Goal: Transaction & Acquisition: Book appointment/travel/reservation

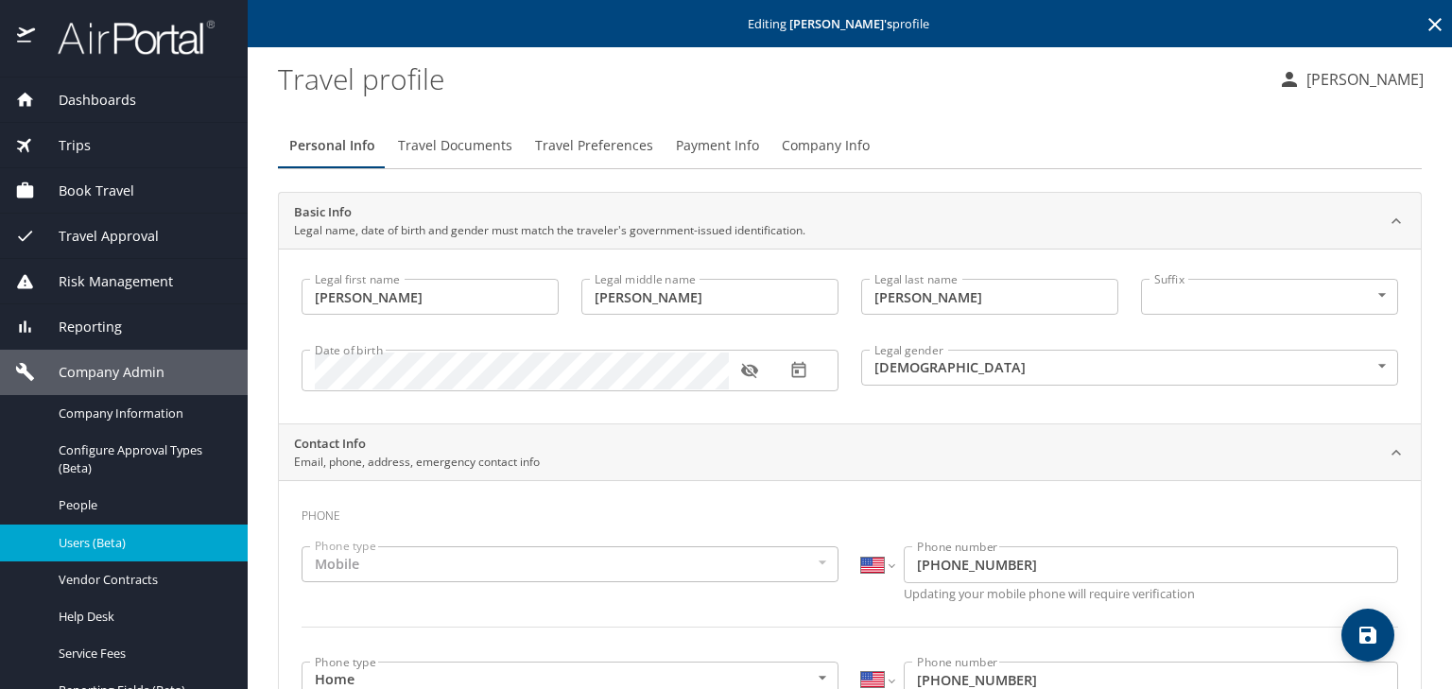
select select "US"
click at [112, 186] on span "Book Travel" at bounding box center [84, 191] width 99 height 21
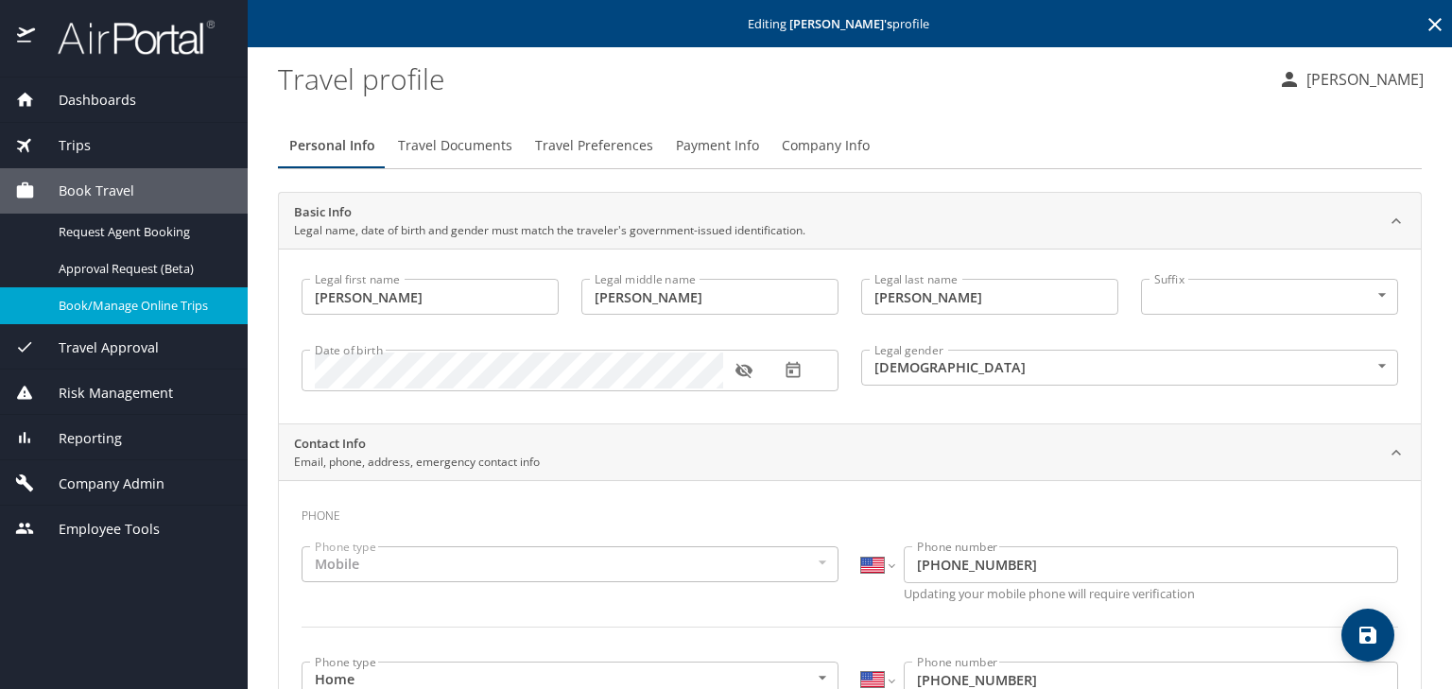
click at [147, 303] on span "Book/Manage Online Trips" at bounding box center [142, 306] width 166 height 18
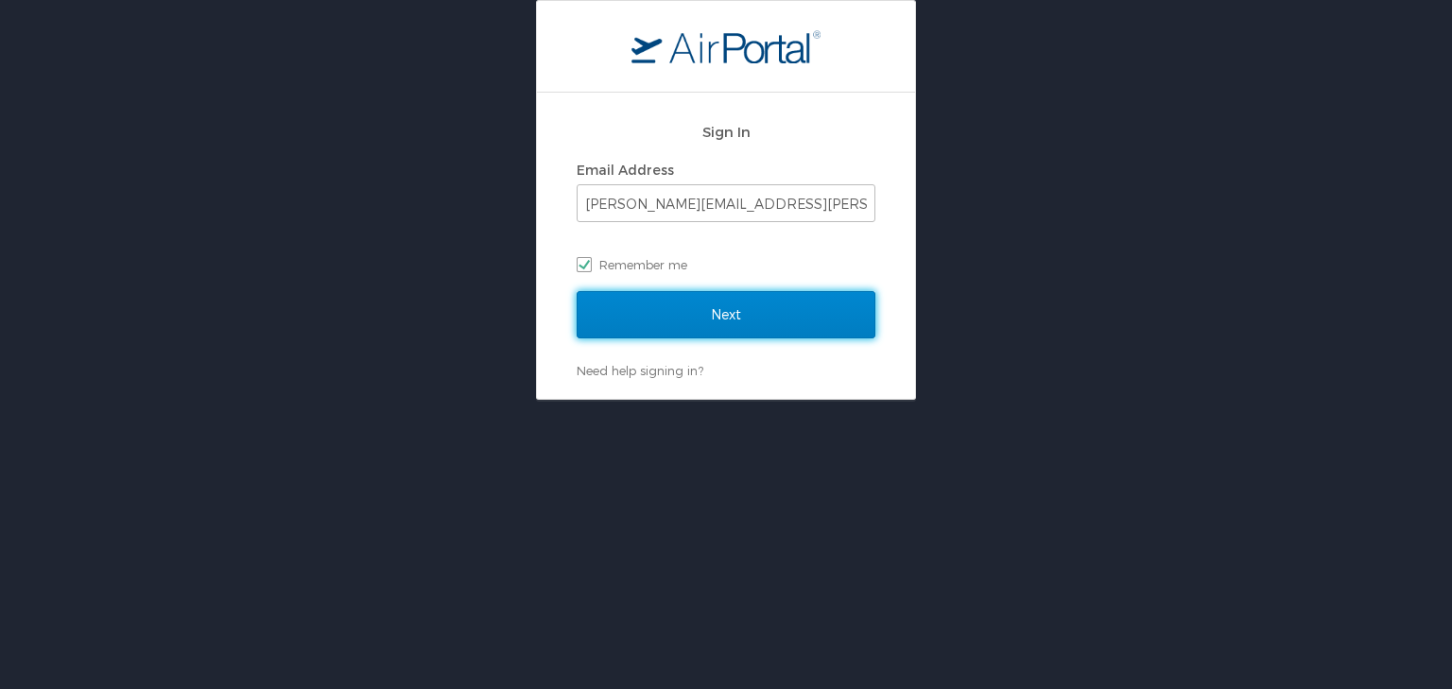
click at [685, 315] on input "Next" at bounding box center [726, 314] width 299 height 47
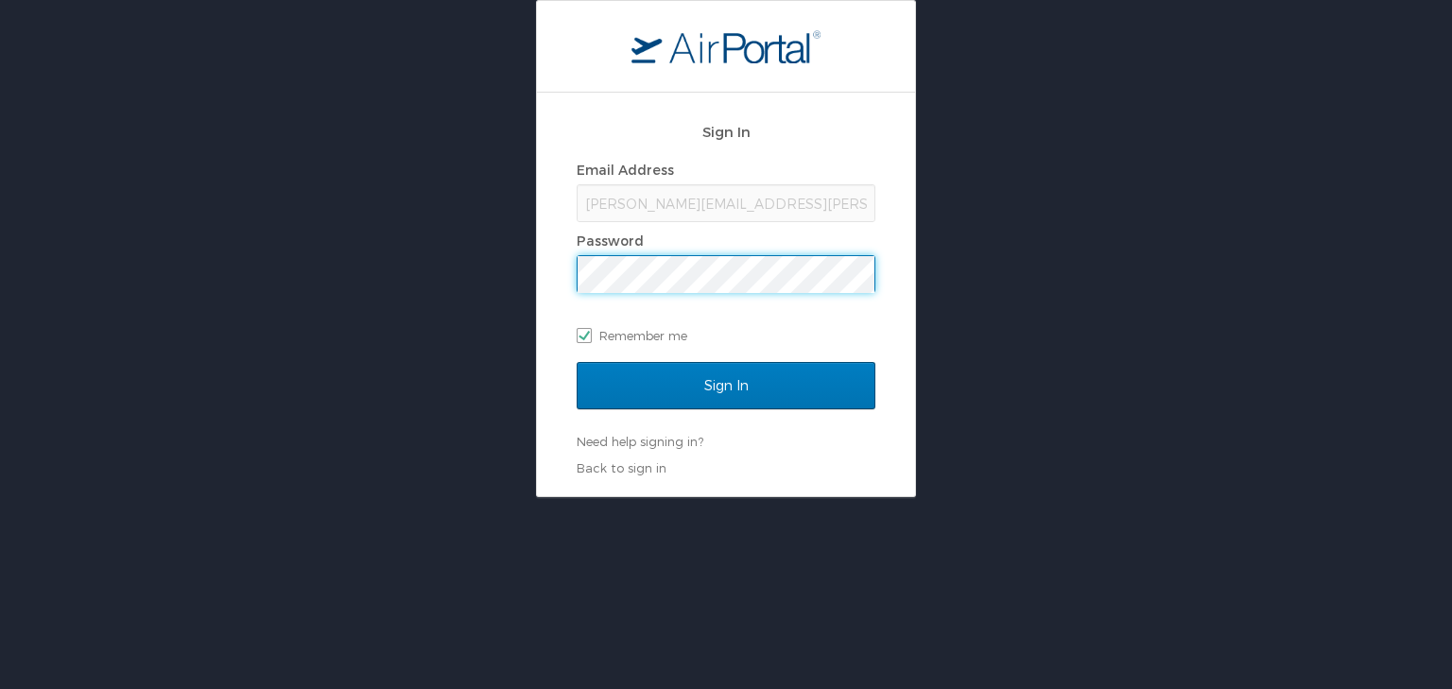
click at [577, 362] on input "Sign In" at bounding box center [726, 385] width 299 height 47
